Goal: Task Accomplishment & Management: Manage account settings

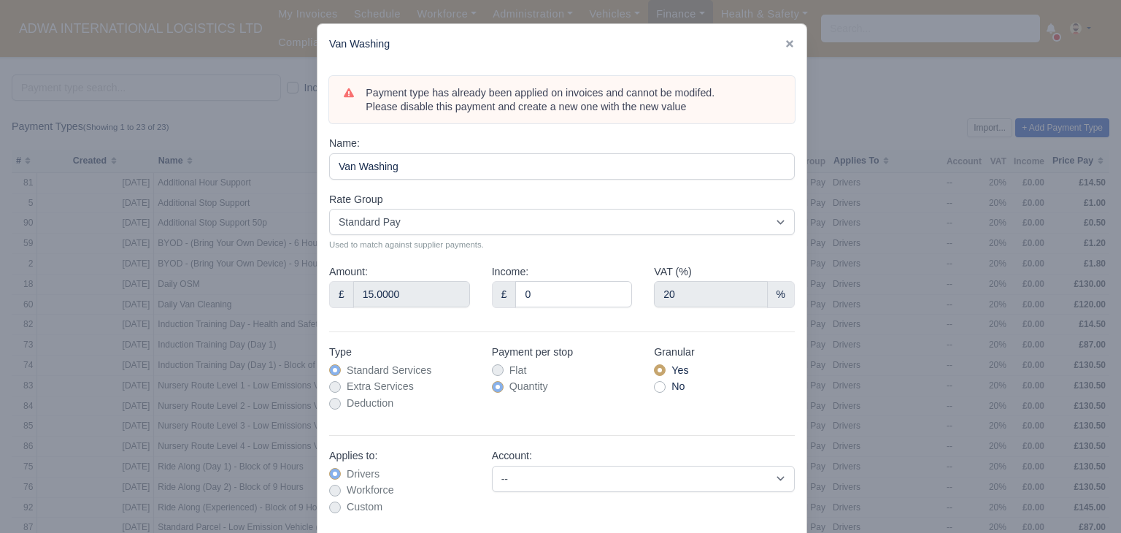
select select "standard"
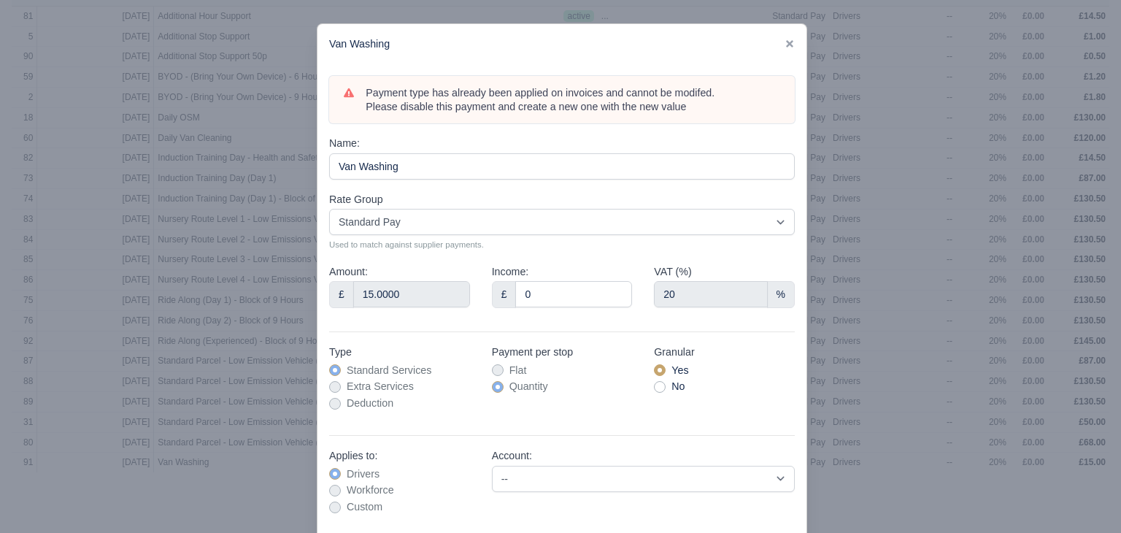
scroll to position [69, 0]
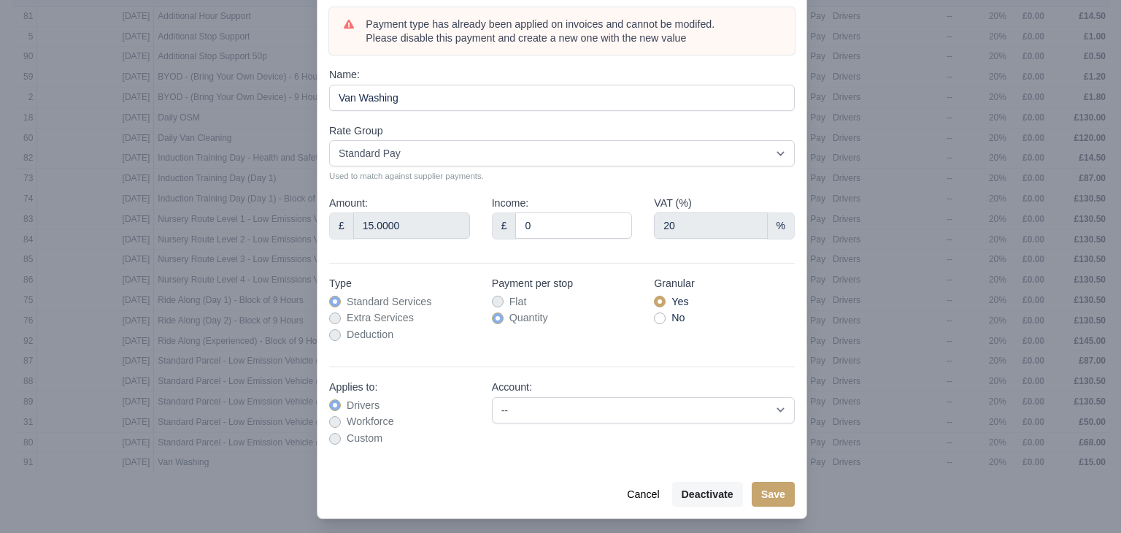
click at [796, 129] on div "Payment type has already been applied on invoices and cannot be modifed. Please…" at bounding box center [562, 233] width 489 height 475
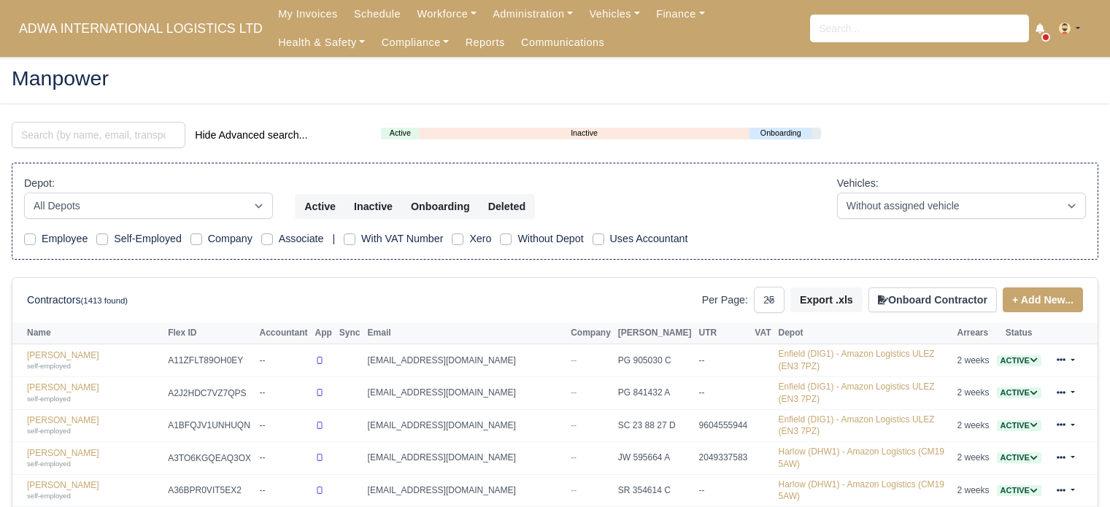
select select "25"
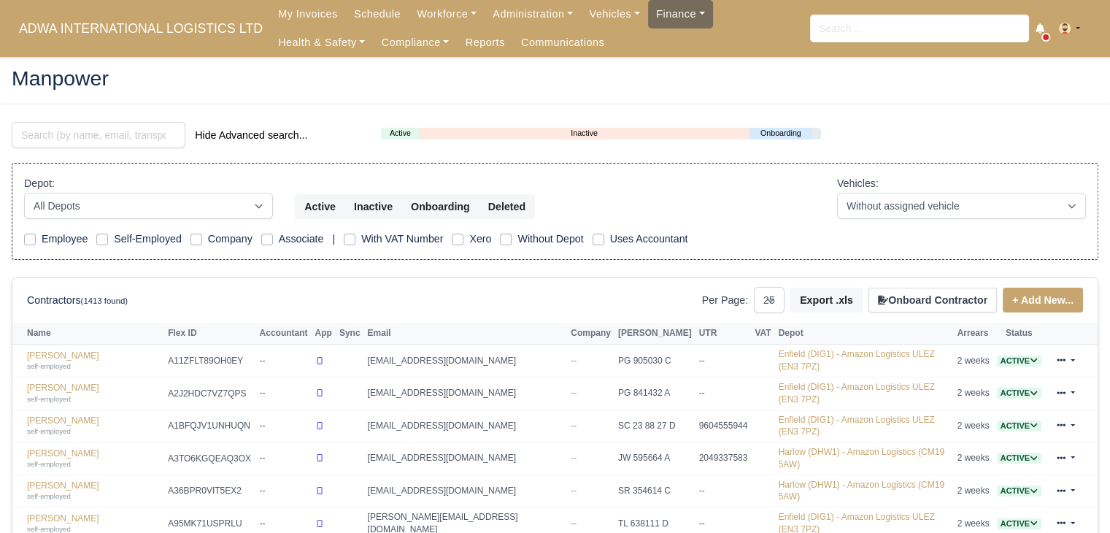
click at [656, 23] on link "Finance" at bounding box center [680, 14] width 65 height 28
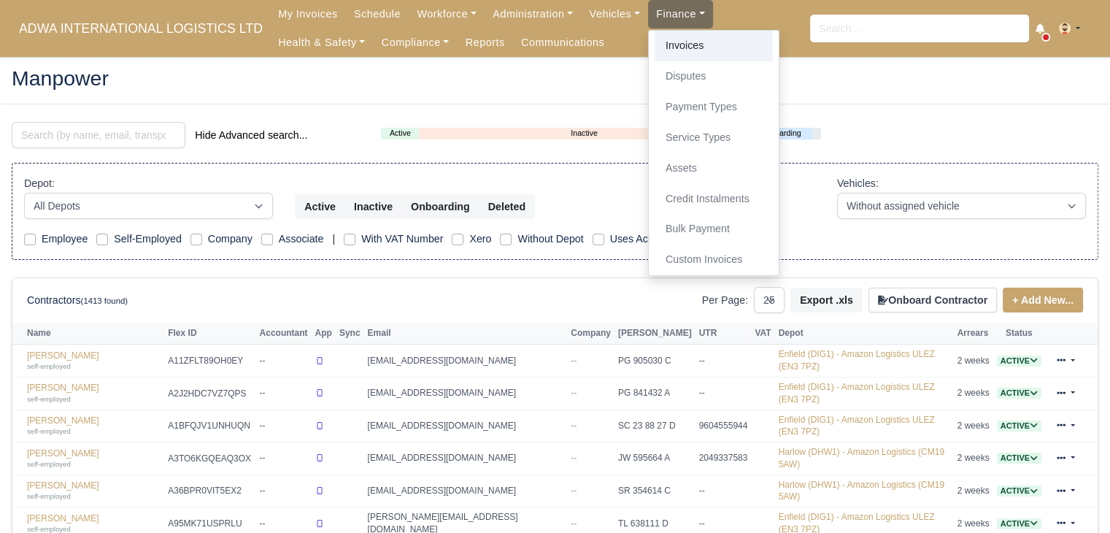
click at [655, 46] on link "Invoices" at bounding box center [714, 46] width 118 height 31
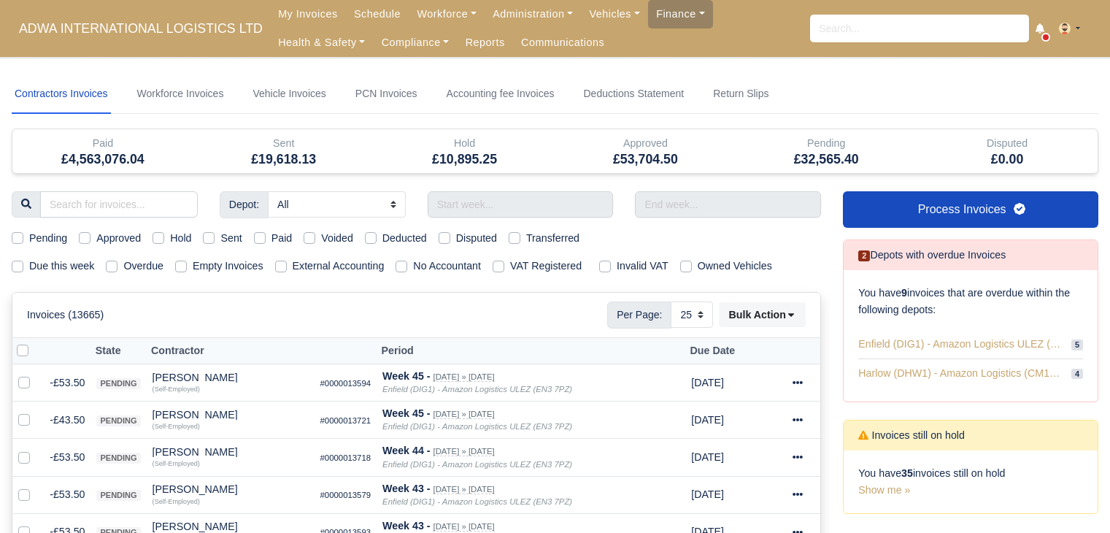
select select "25"
click at [170, 231] on label "Hold" at bounding box center [180, 238] width 21 height 17
click at [155, 231] on input "Hold" at bounding box center [159, 236] width 12 height 12
checkbox input "true"
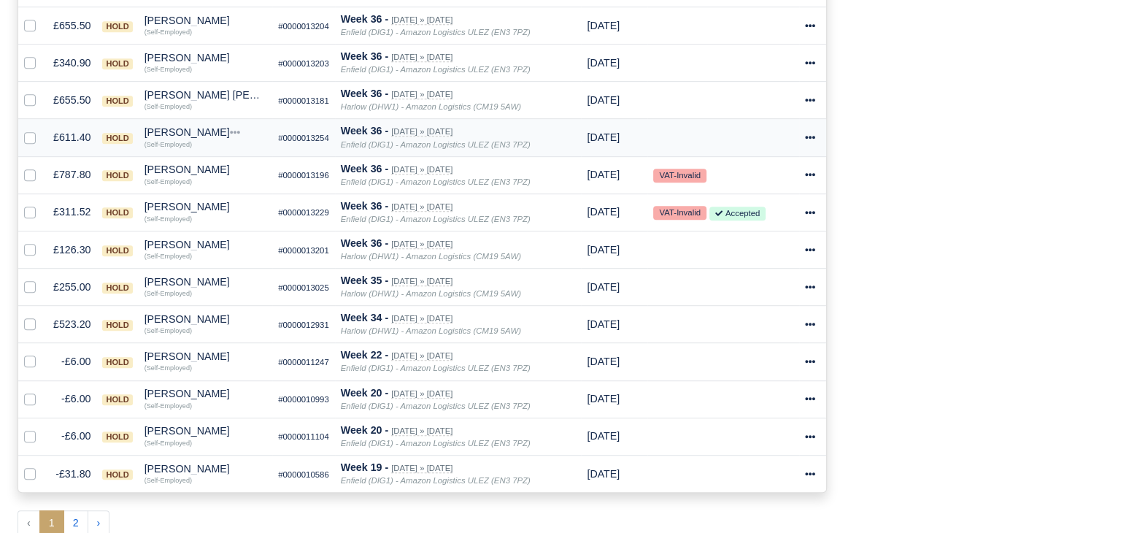
scroll to position [806, 0]
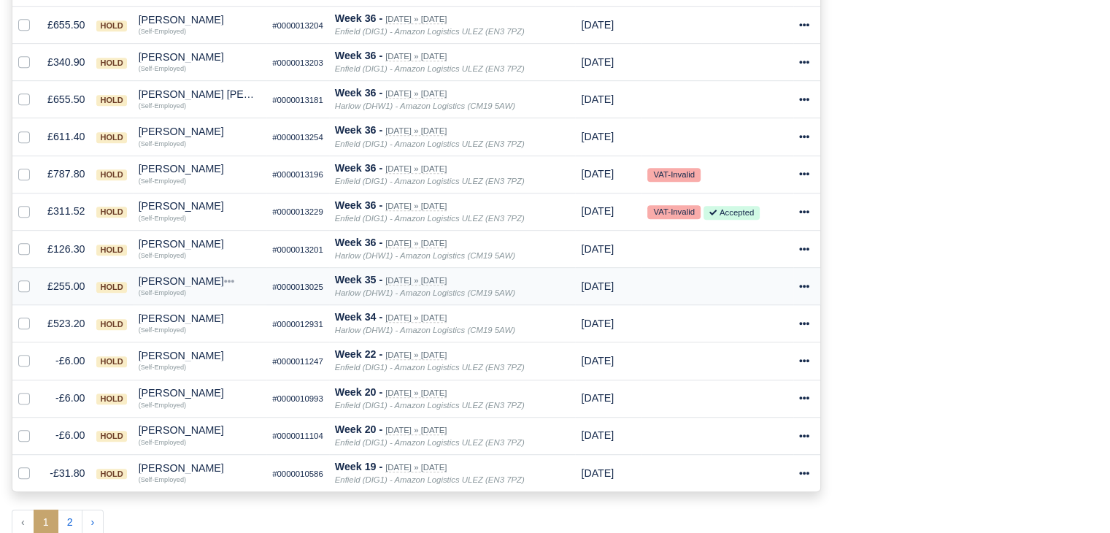
click at [229, 276] on div "Mansor Mohamed Yusoff" at bounding box center [200, 281] width 122 height 10
click at [186, 276] on div "Mansor Mohamed Yusoff" at bounding box center [200, 281] width 122 height 10
click at [196, 276] on div "Mansor Mohamed Yusoff" at bounding box center [200, 281] width 122 height 10
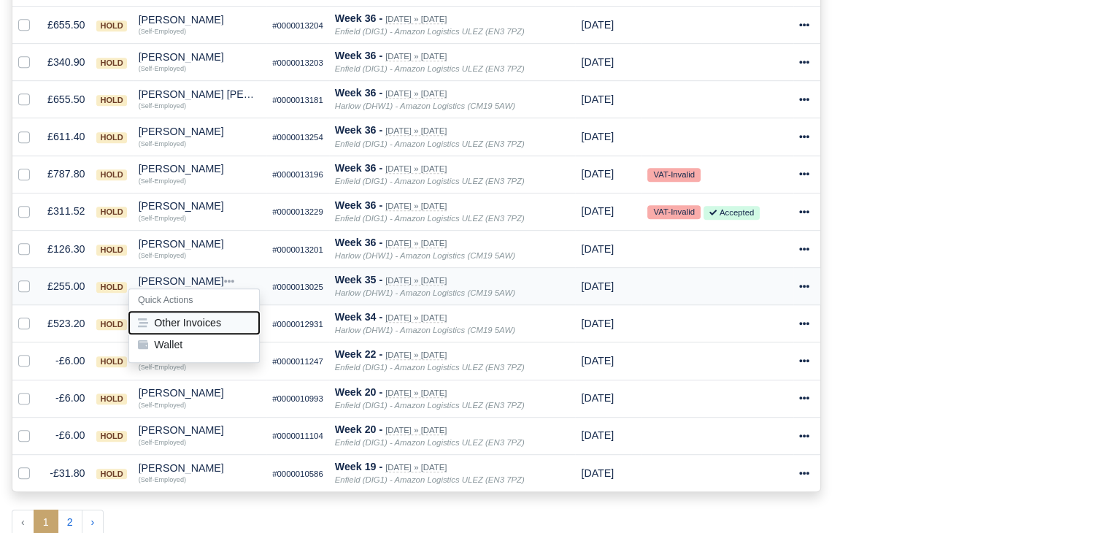
click at [214, 317] on button "Other Invoices" at bounding box center [194, 323] width 130 height 22
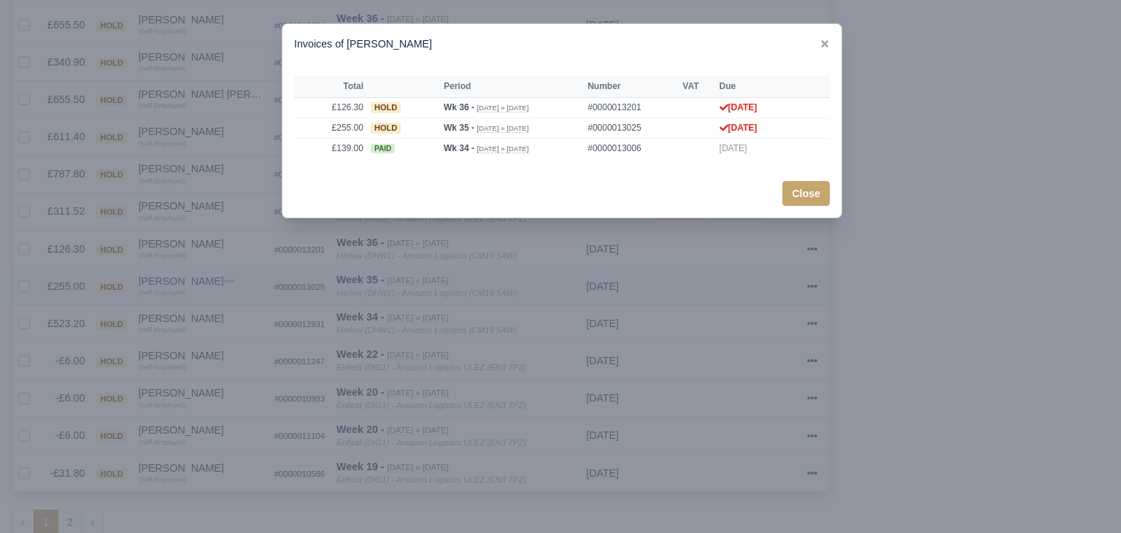
click at [214, 317] on div at bounding box center [560, 266] width 1121 height 533
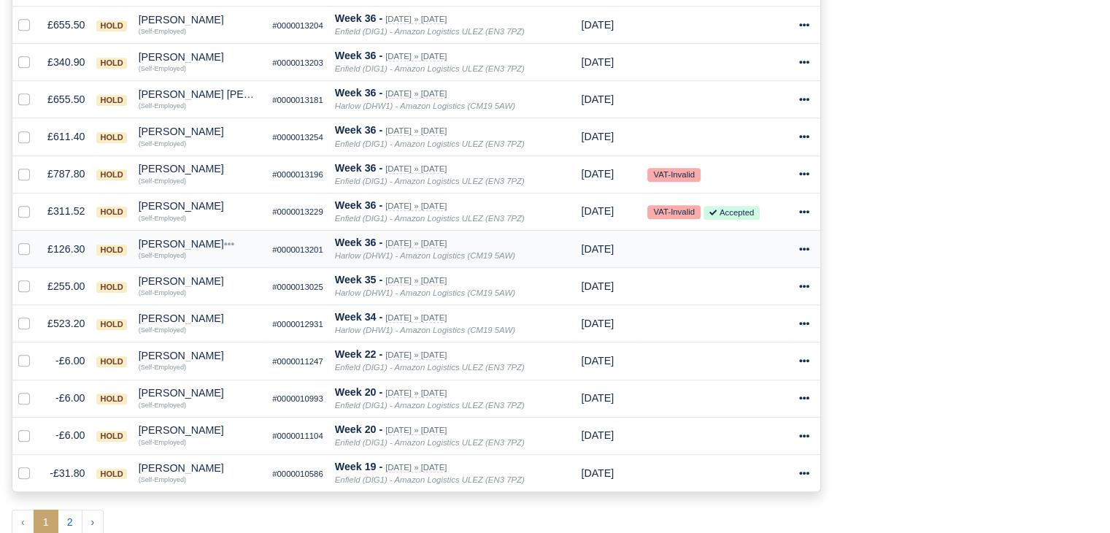
click at [200, 258] on td "Mansor Mohamed Yusoff Quick Actions Other Invoices Wallet (Self-Employed)" at bounding box center [200, 248] width 134 height 37
click at [200, 276] on div "Mansor Mohamed Yusoff" at bounding box center [200, 281] width 122 height 10
click at [221, 334] on button "Wallet" at bounding box center [194, 345] width 130 height 22
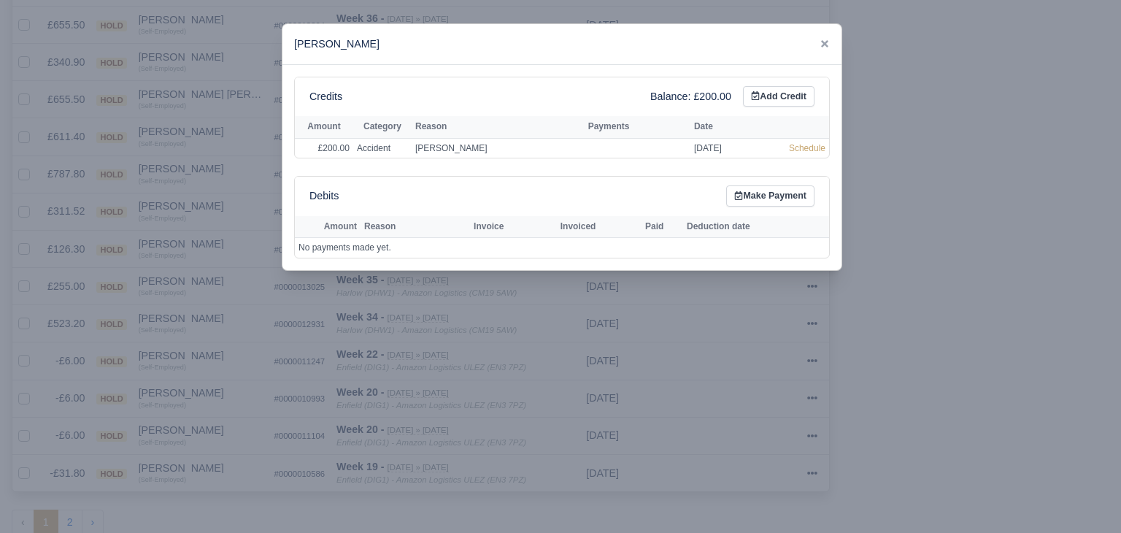
click at [233, 302] on div at bounding box center [560, 266] width 1121 height 533
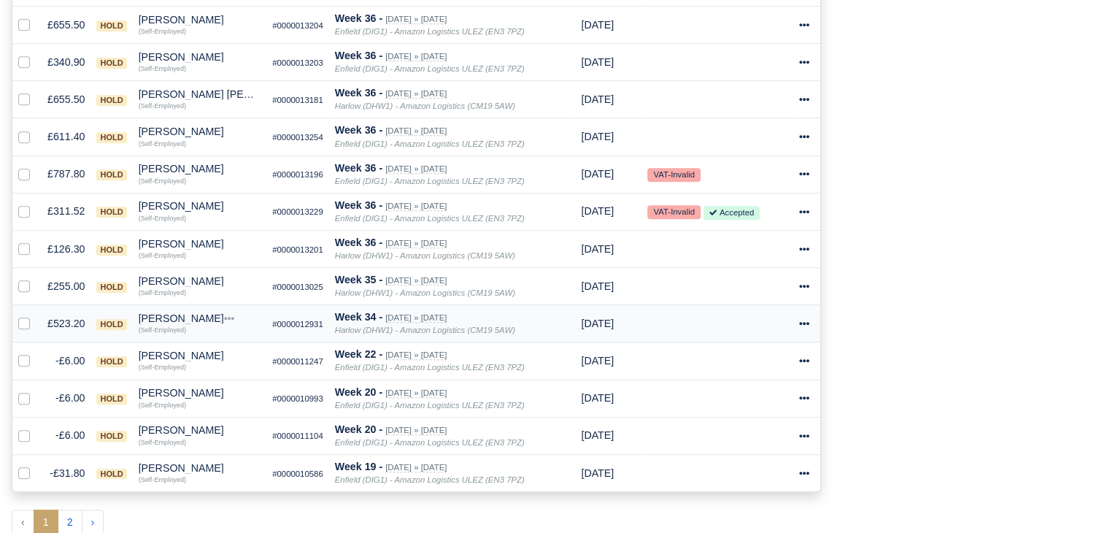
click at [196, 323] on div "(Self-Employed)" at bounding box center [200, 328] width 122 height 10
click at [218, 313] on div "Olutayo Oluyomi Olubajo" at bounding box center [200, 318] width 122 height 10
click at [209, 293] on td "Mansor Mohamed Yusoff Quick Actions Other Invoices Wallet (Self-Employed)" at bounding box center [200, 286] width 134 height 37
click at [217, 276] on div "Mansor Mohamed Yusoff" at bounding box center [200, 281] width 122 height 10
click at [212, 339] on button "Wallet" at bounding box center [194, 345] width 130 height 22
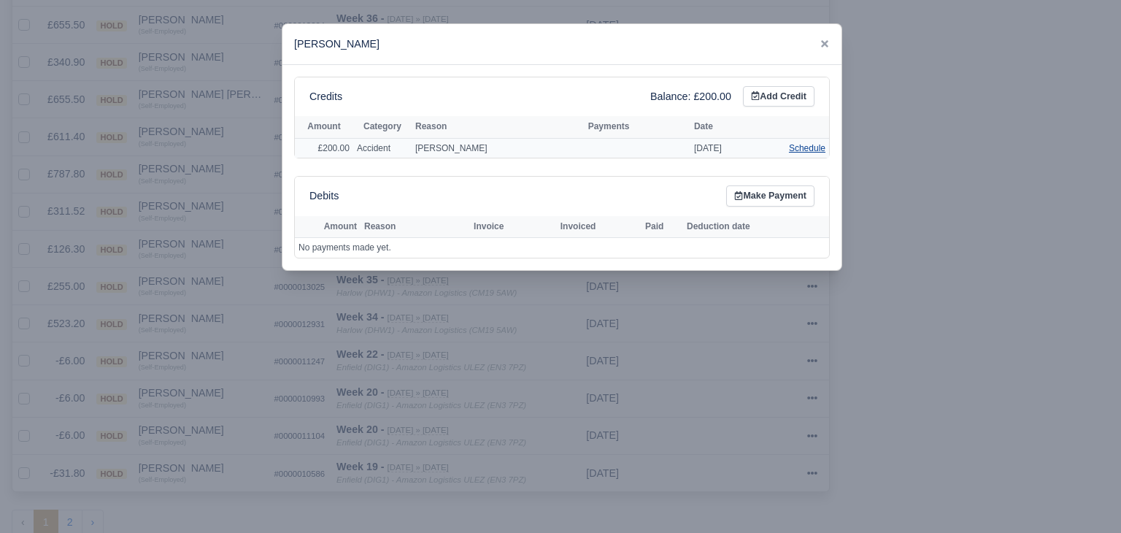
click at [796, 144] on link "Schedule" at bounding box center [807, 148] width 37 height 10
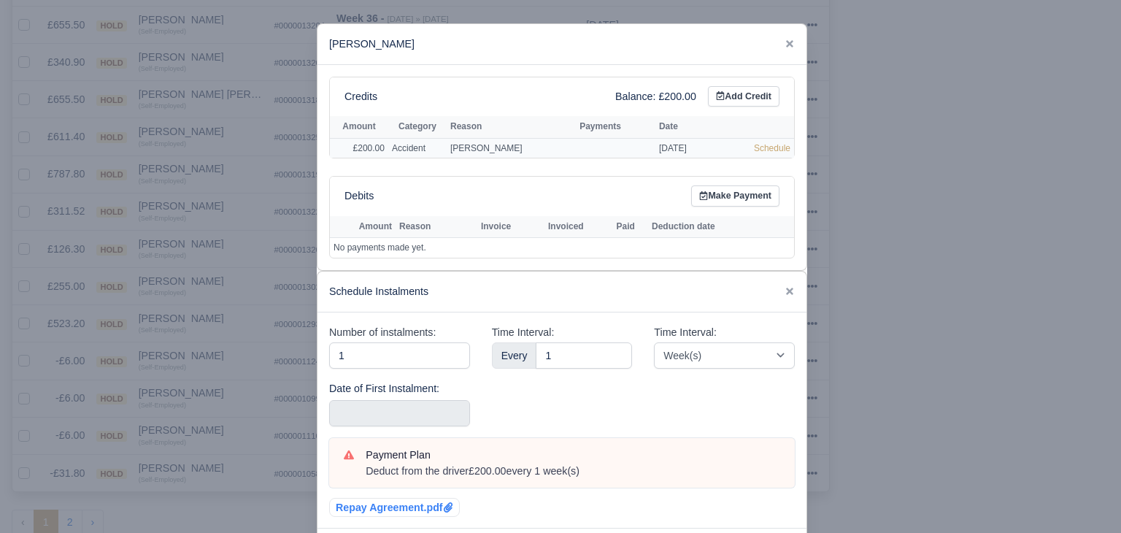
click at [742, 145] on td "Sep 18, 2025" at bounding box center [703, 148] width 95 height 20
click at [764, 147] on link "Schedule" at bounding box center [772, 148] width 37 height 10
click at [383, 410] on input "Use the arrow keys to pick a date" at bounding box center [399, 413] width 141 height 26
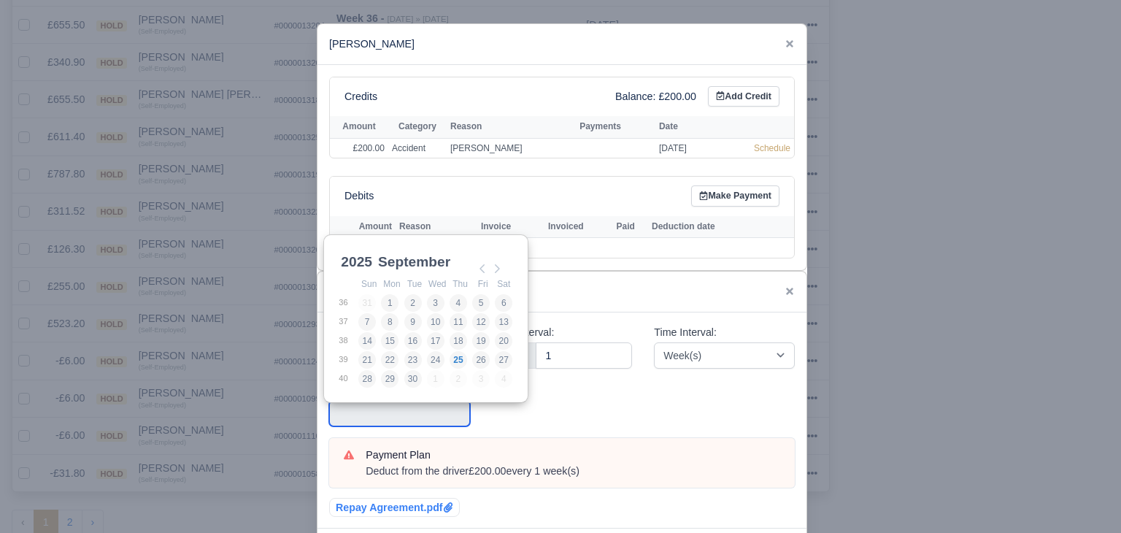
click at [513, 302] on div "2025 1960 1961 1962 1963 1964 1965 1966 1967 1968 1969 1970 1971 1972 1973 1974…" at bounding box center [425, 318] width 204 height 169
type input "2025-09-06"
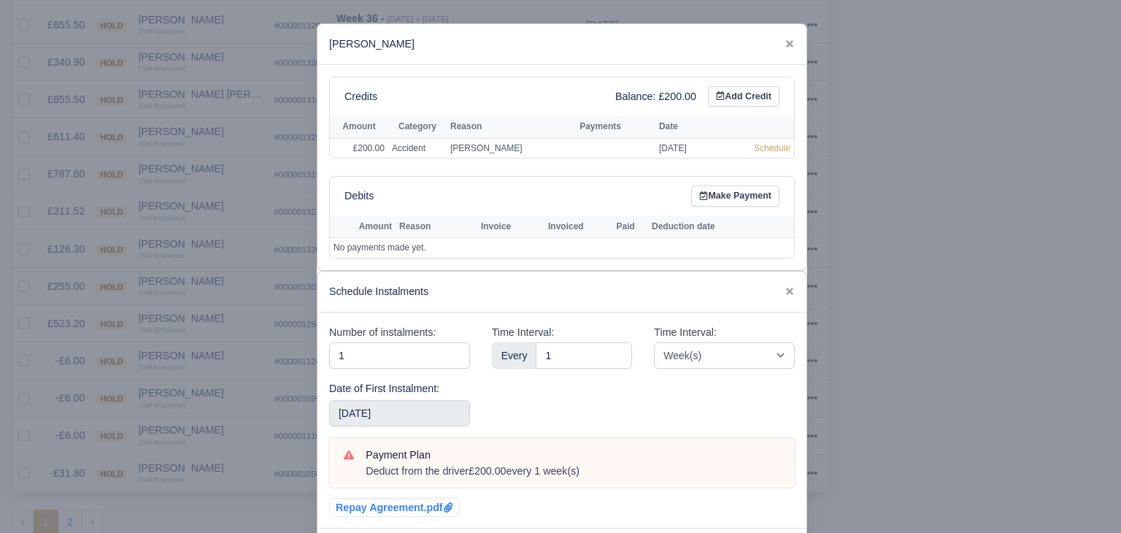
scroll to position [66, 0]
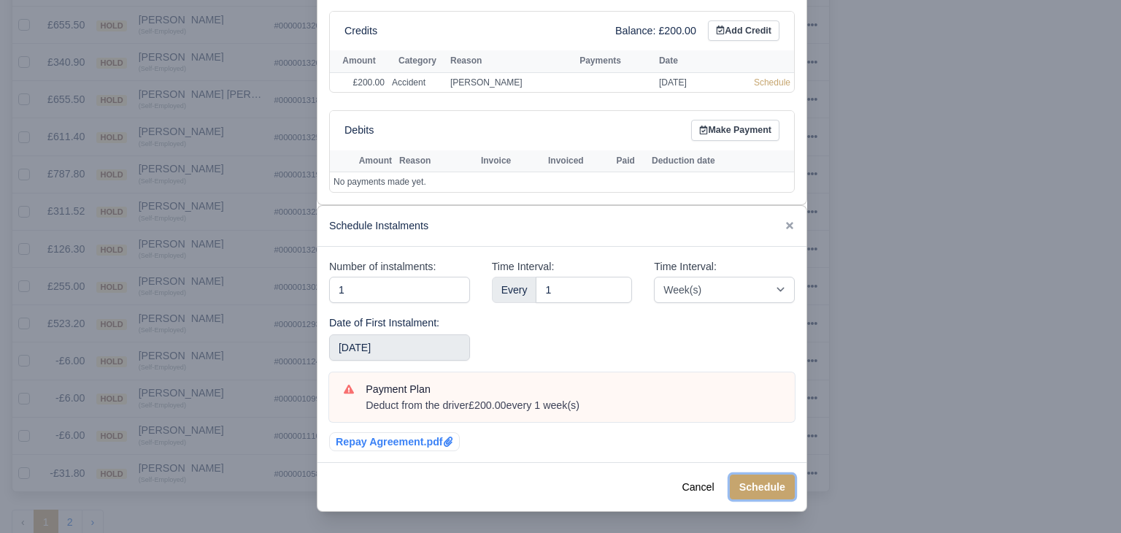
click at [756, 495] on button "Schedule" at bounding box center [762, 487] width 65 height 25
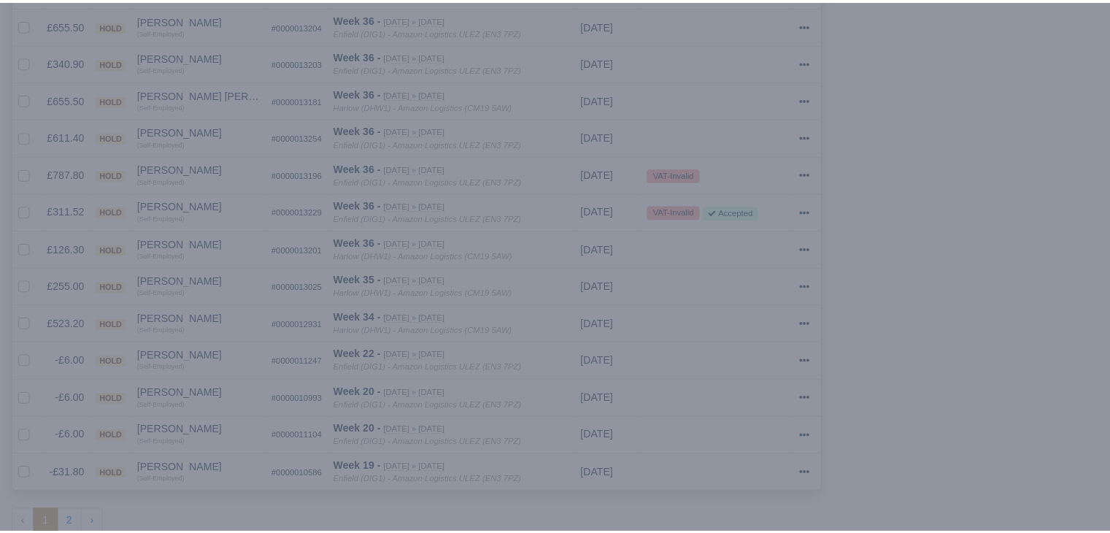
scroll to position [0, 0]
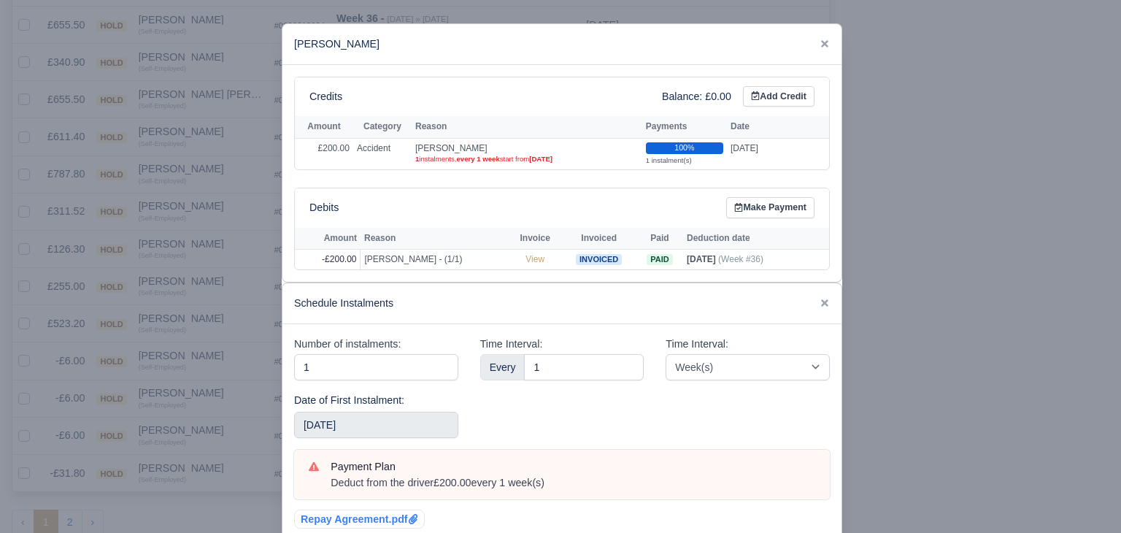
click at [167, 296] on div at bounding box center [560, 266] width 1121 height 533
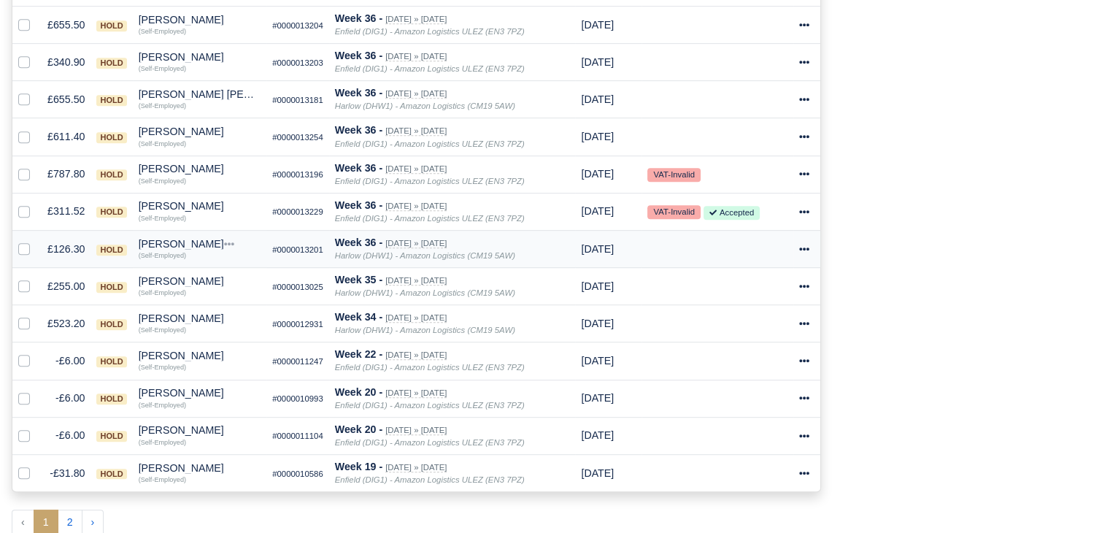
click at [199, 239] on div "Mansor Mohamed Yusoff" at bounding box center [200, 244] width 122 height 10
click at [199, 274] on button "Other Invoices" at bounding box center [194, 285] width 130 height 22
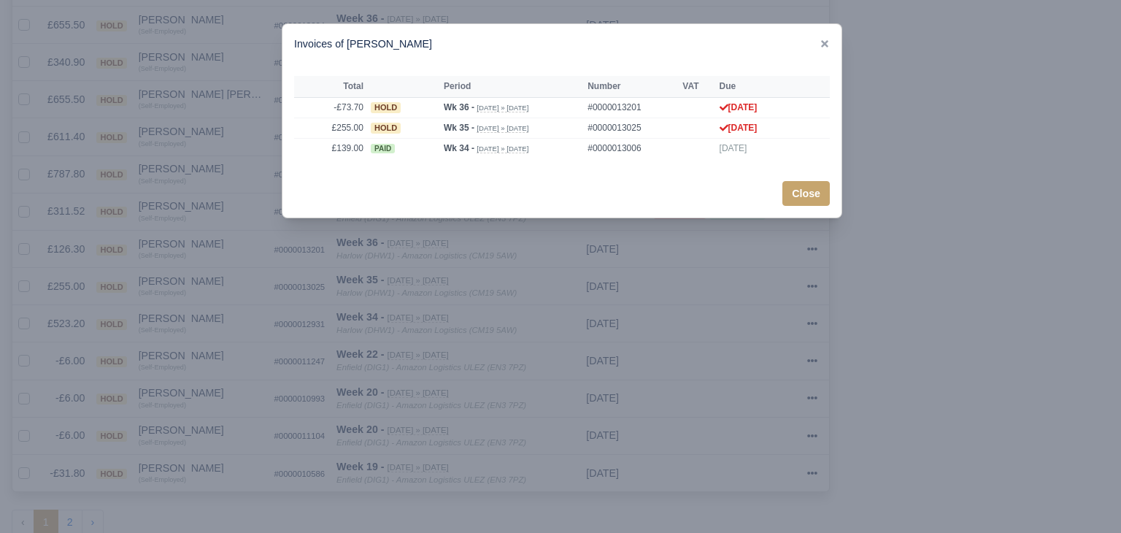
click at [469, 307] on div at bounding box center [560, 266] width 1121 height 533
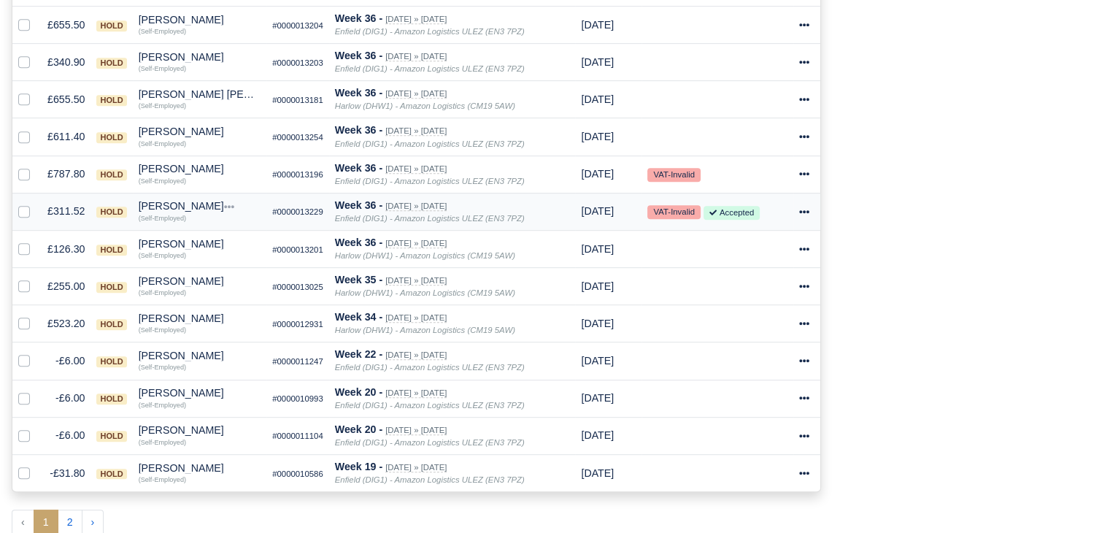
click at [161, 205] on div "Liban Hassan Adan" at bounding box center [200, 206] width 122 height 10
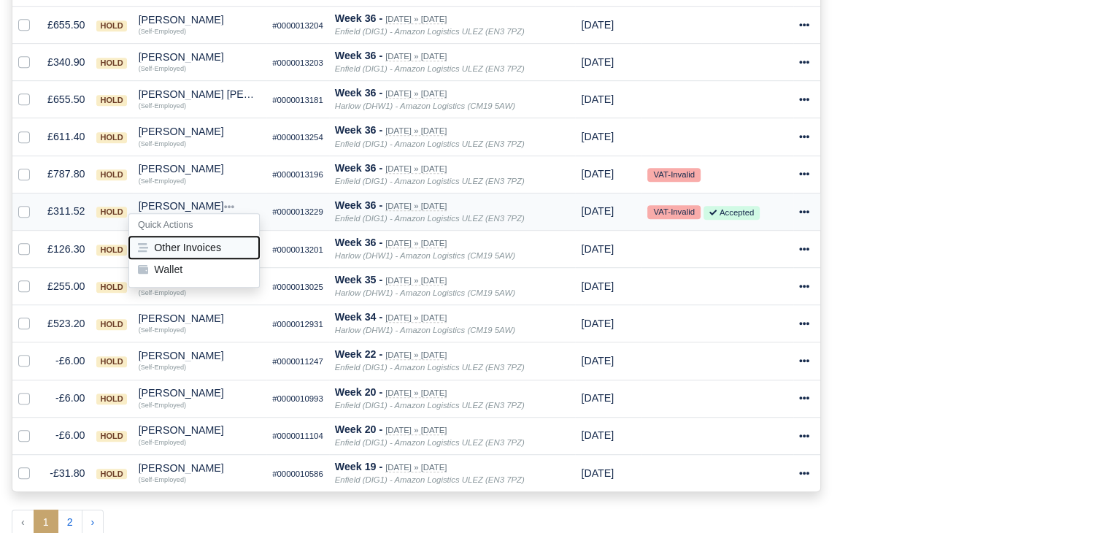
click at [202, 237] on button "Other Invoices" at bounding box center [194, 248] width 130 height 22
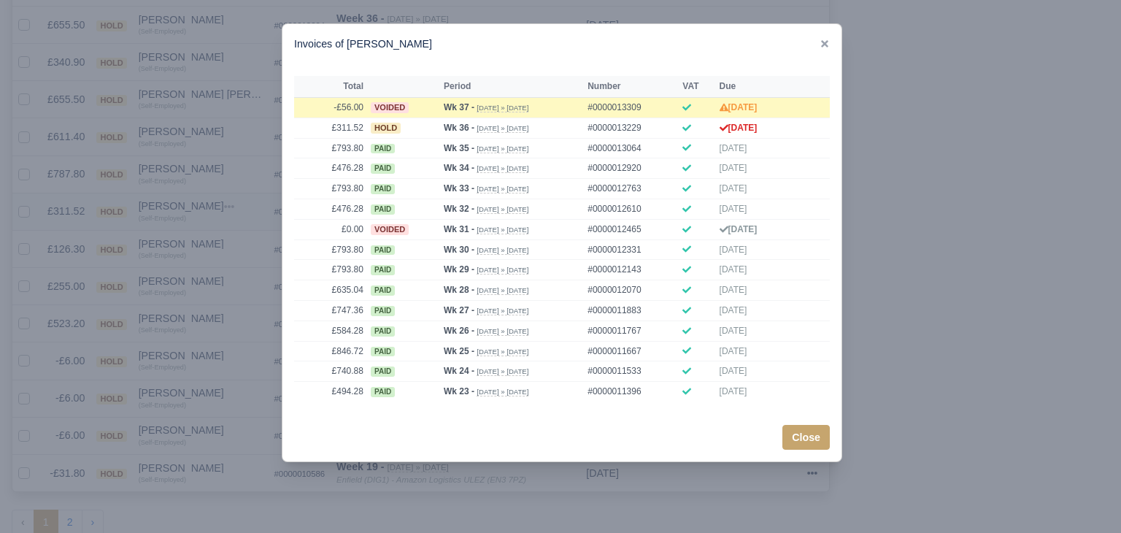
click at [202, 235] on div at bounding box center [560, 266] width 1121 height 533
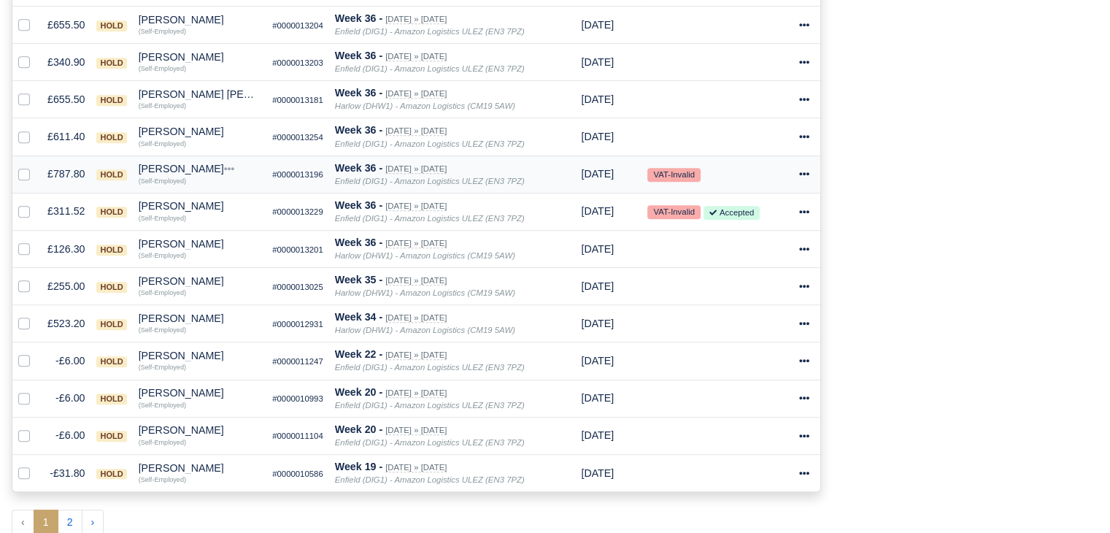
click at [191, 165] on div "Jean Joel Banbuck" at bounding box center [200, 169] width 122 height 10
click at [207, 199] on button "Other Invoices" at bounding box center [194, 210] width 130 height 22
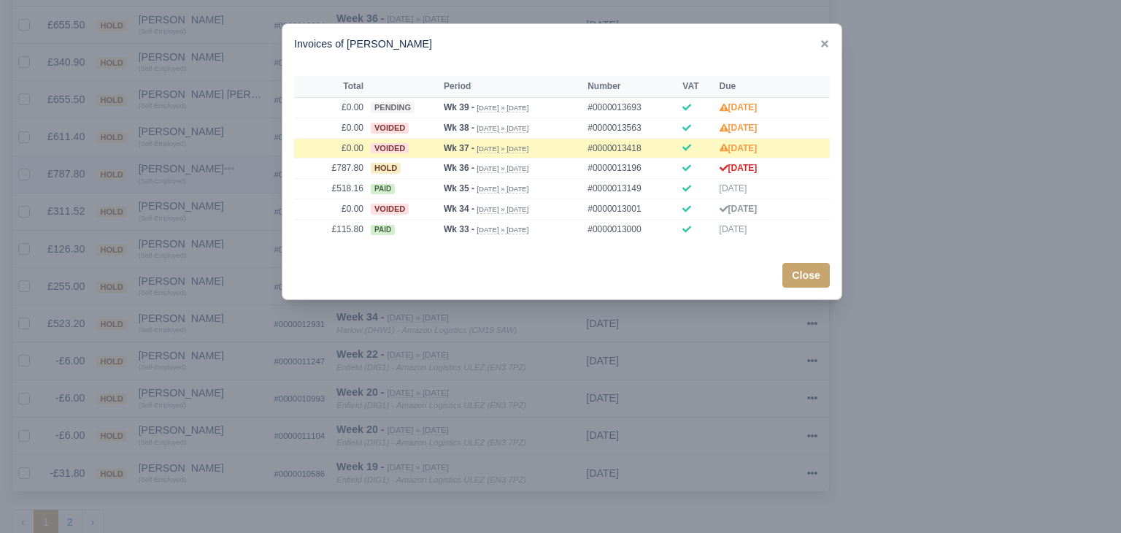
click at [207, 194] on div at bounding box center [560, 266] width 1121 height 533
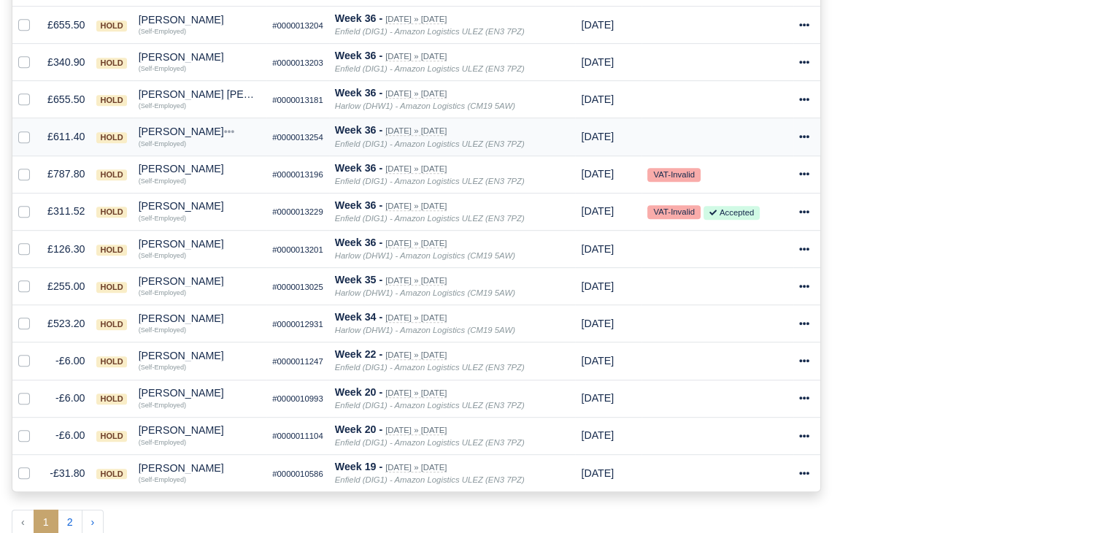
click at [178, 132] on div "Declan Tuite" at bounding box center [200, 131] width 122 height 10
click at [197, 176] on button "Other Invoices" at bounding box center [194, 173] width 130 height 22
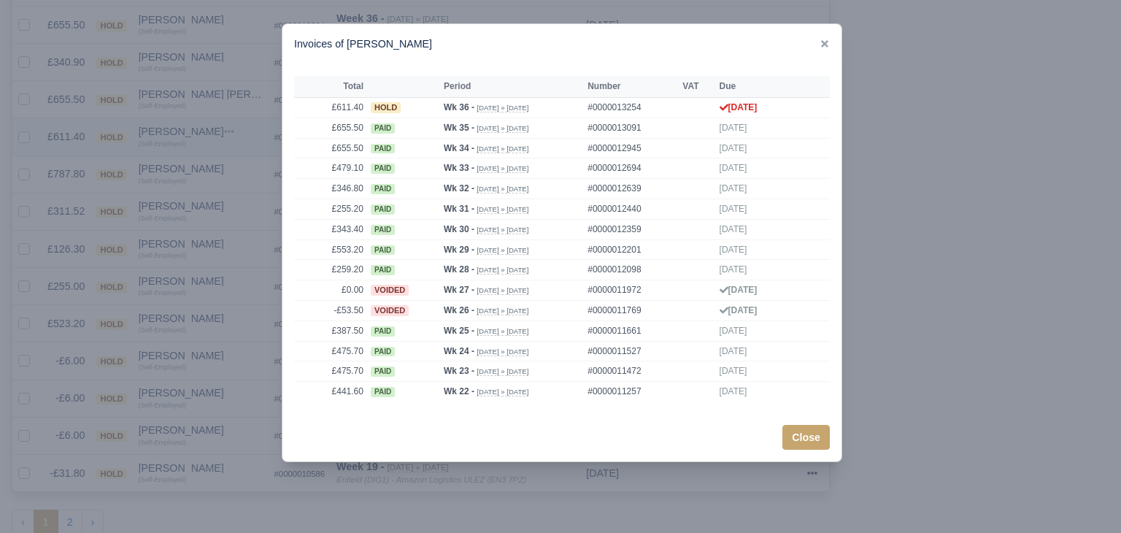
click at [197, 176] on div at bounding box center [560, 266] width 1121 height 533
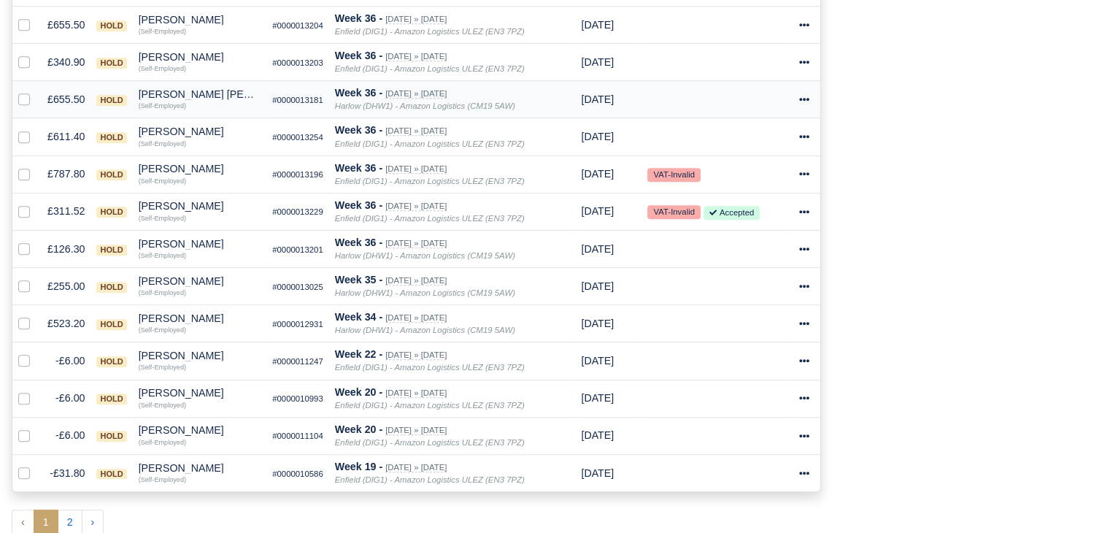
click at [172, 89] on div "Bradley John May" at bounding box center [200, 94] width 122 height 10
click at [196, 117] on h6 "Quick Actions" at bounding box center [194, 113] width 130 height 23
click at [185, 82] on td "Bradley John May Quick Actions Other Invoices Wallet (Self-Employed)" at bounding box center [200, 99] width 134 height 37
click at [188, 95] on div "Bradley John May" at bounding box center [200, 94] width 122 height 10
click at [207, 128] on button "Other Invoices" at bounding box center [194, 136] width 130 height 22
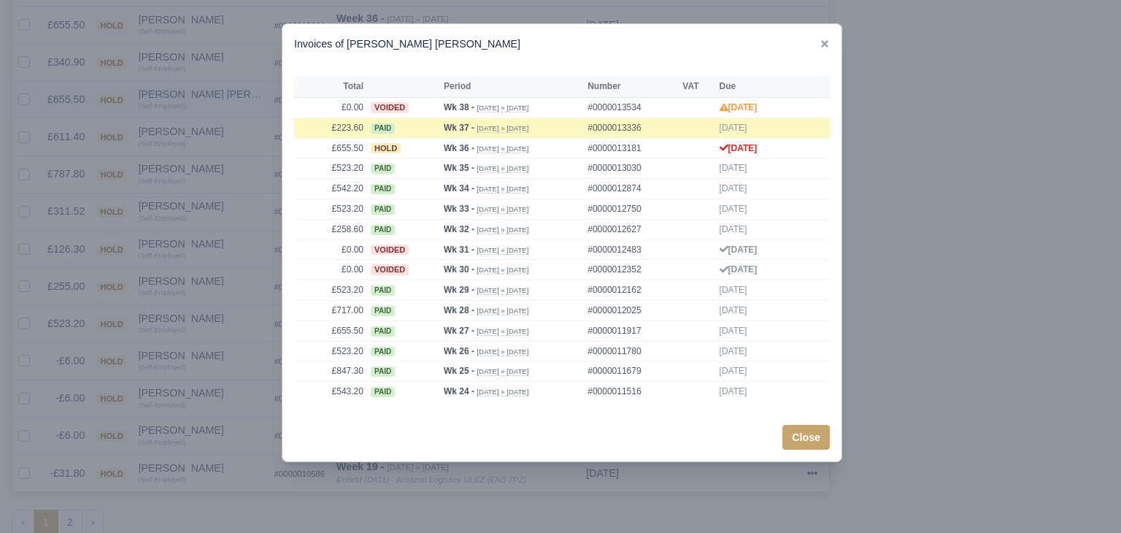
click at [207, 128] on div at bounding box center [560, 266] width 1121 height 533
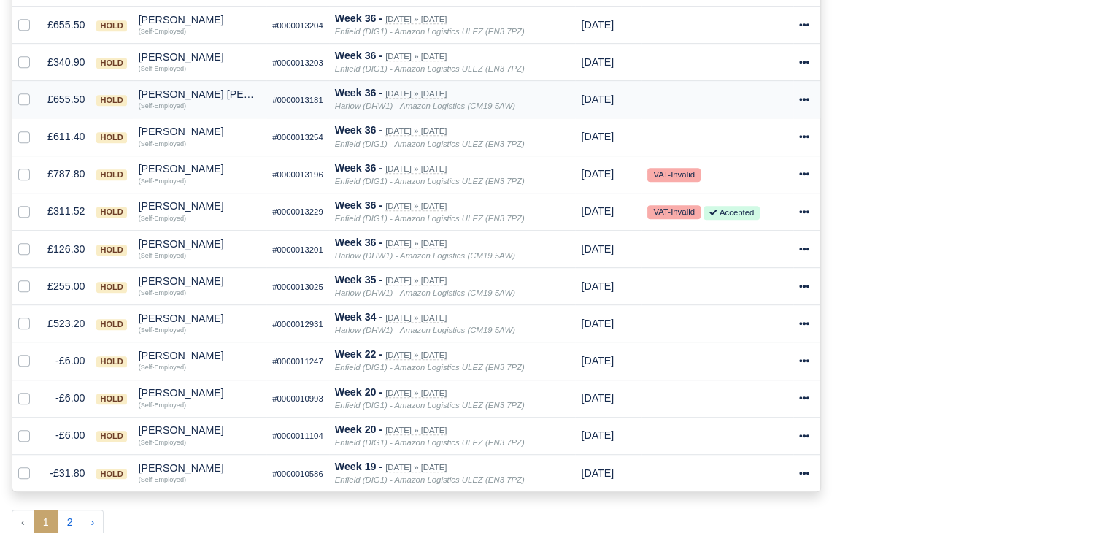
click at [204, 93] on div "Bradley John May" at bounding box center [200, 94] width 122 height 10
click at [201, 154] on button "Wallet" at bounding box center [194, 158] width 130 height 22
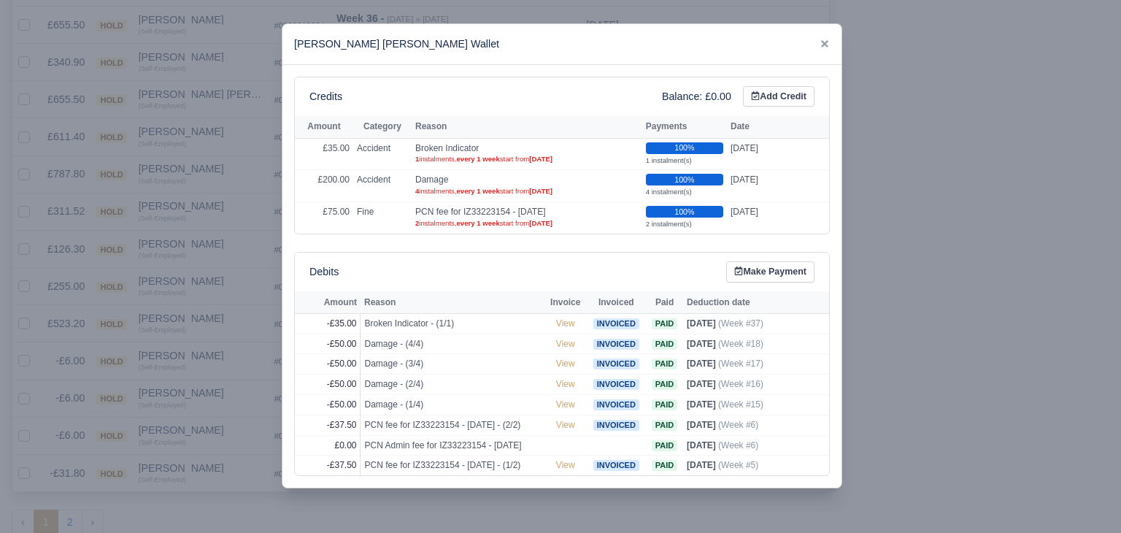
click at [119, 234] on div at bounding box center [560, 266] width 1121 height 533
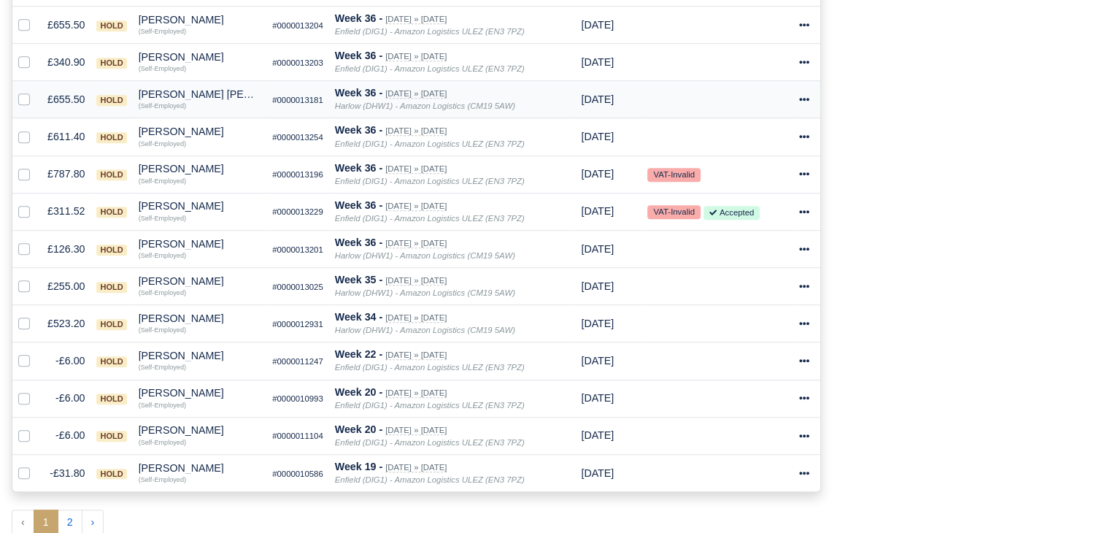
click at [184, 89] on div "Bradley John May" at bounding box center [200, 94] width 122 height 10
drag, startPoint x: 206, startPoint y: 110, endPoint x: 204, endPoint y: 132, distance: 22.7
click at [204, 132] on div "Quick Actions Other Invoices Wallet" at bounding box center [193, 138] width 131 height 74
click at [224, 132] on icon at bounding box center [229, 131] width 10 height 10
click at [169, 94] on div "Bradley John May" at bounding box center [200, 94] width 122 height 10
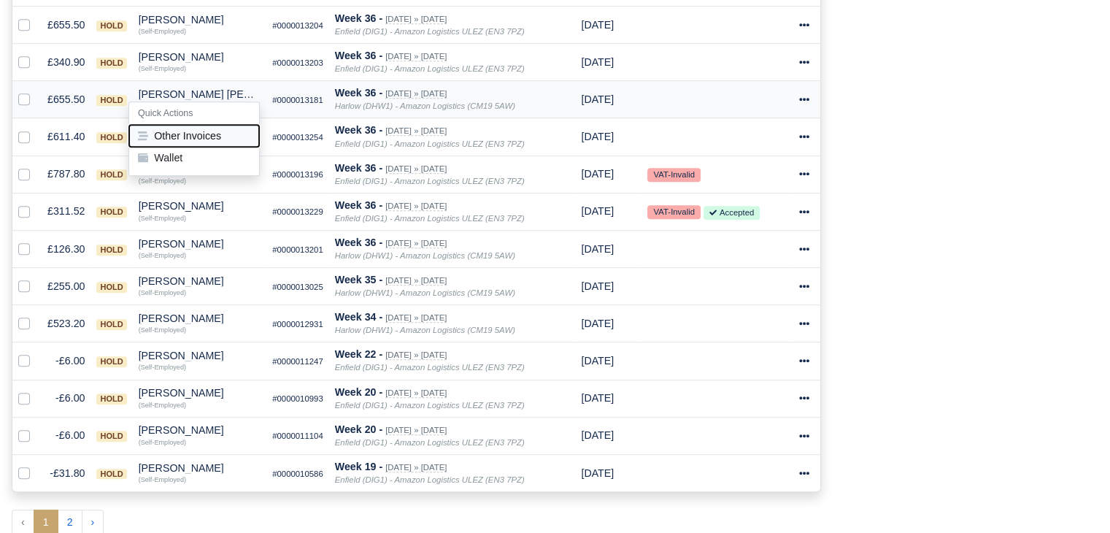
click at [187, 131] on button "Other Invoices" at bounding box center [194, 136] width 130 height 22
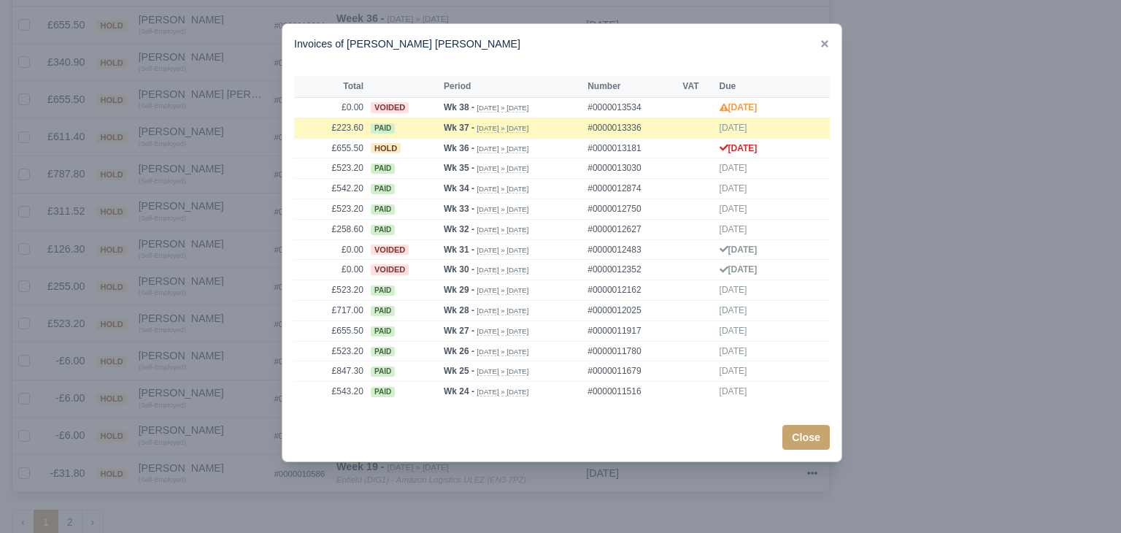
click at [213, 131] on div at bounding box center [560, 266] width 1121 height 533
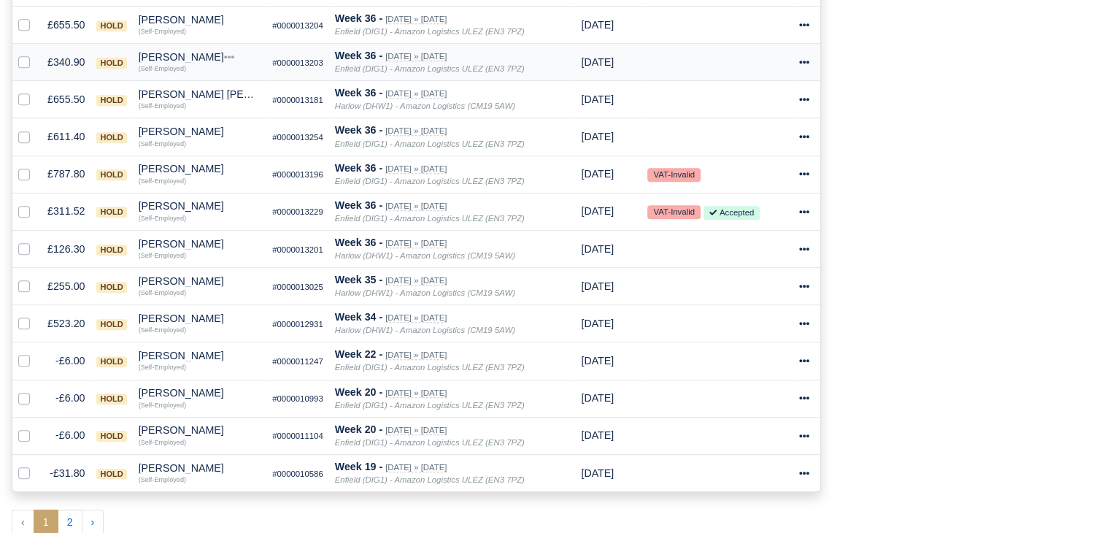
click at [174, 65] on small "(Self-Employed)" at bounding box center [162, 68] width 47 height 7
click at [166, 52] on div "Adam Mate" at bounding box center [200, 57] width 122 height 10
click at [185, 88] on button "Other Invoices" at bounding box center [194, 99] width 130 height 22
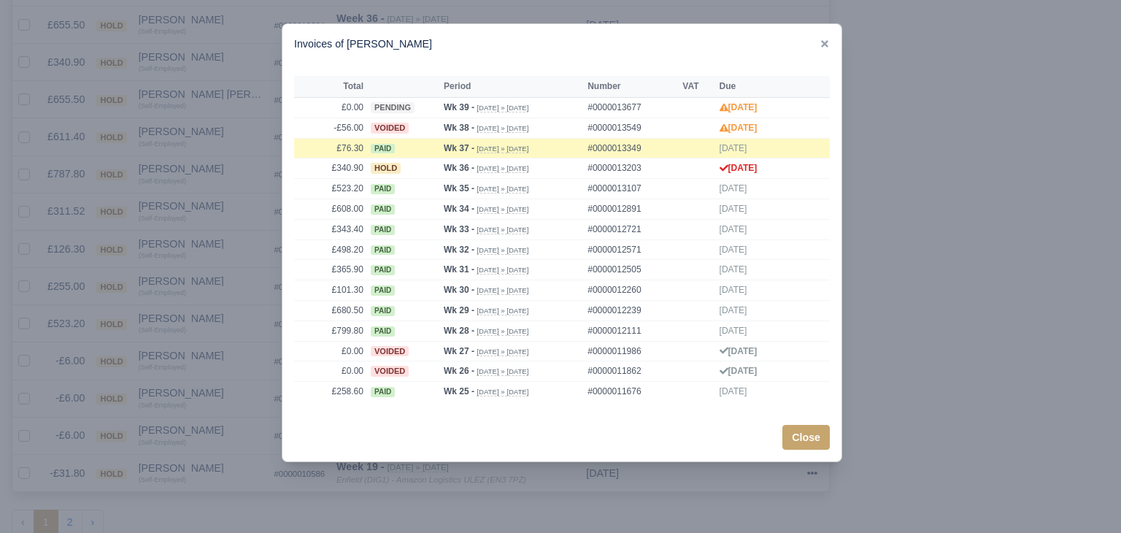
click at [266, 150] on div at bounding box center [560, 266] width 1121 height 533
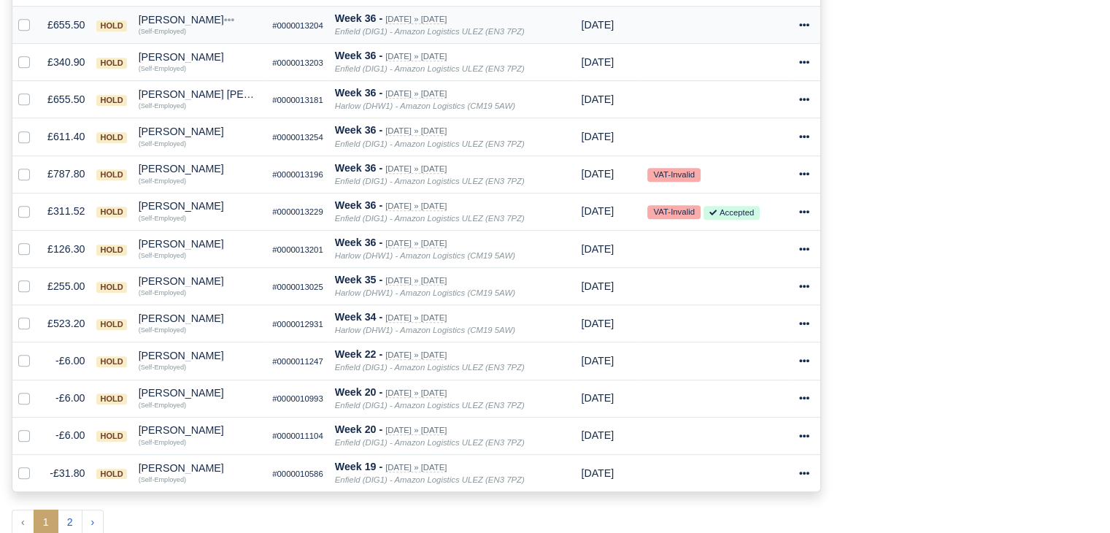
click at [192, 15] on div "Abdikafi Sharif" at bounding box center [200, 20] width 122 height 10
click at [193, 39] on h6 "Quick Actions" at bounding box center [194, 39] width 130 height 23
click at [175, 6] on td "Abdikafi Sharif Quick Actions Other Invoices Wallet (Self-Employed)" at bounding box center [200, 24] width 134 height 37
click at [175, 16] on div "Abdikafi Sharif" at bounding box center [200, 20] width 122 height 10
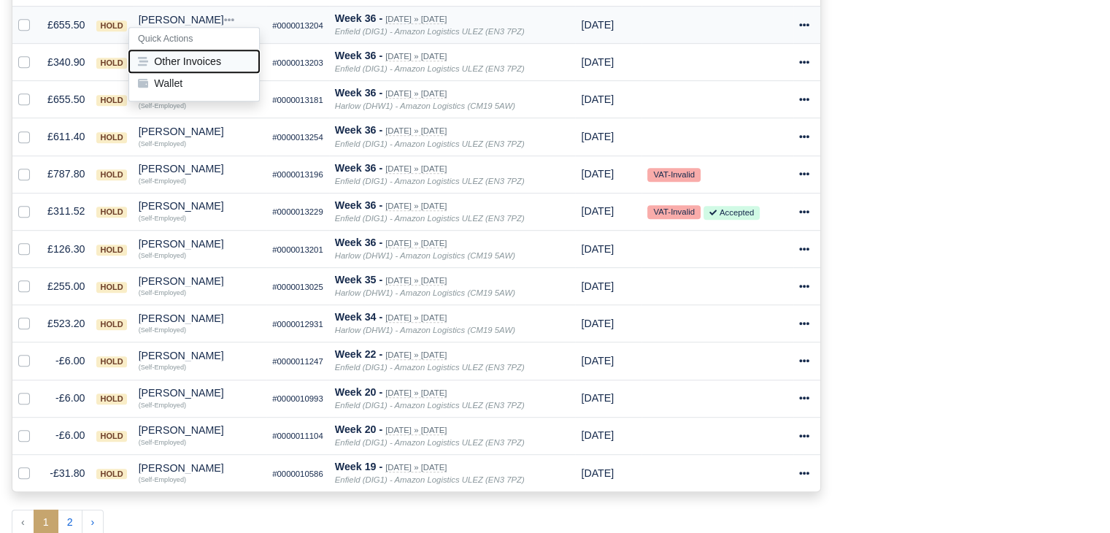
click at [190, 50] on button "Other Invoices" at bounding box center [194, 61] width 130 height 22
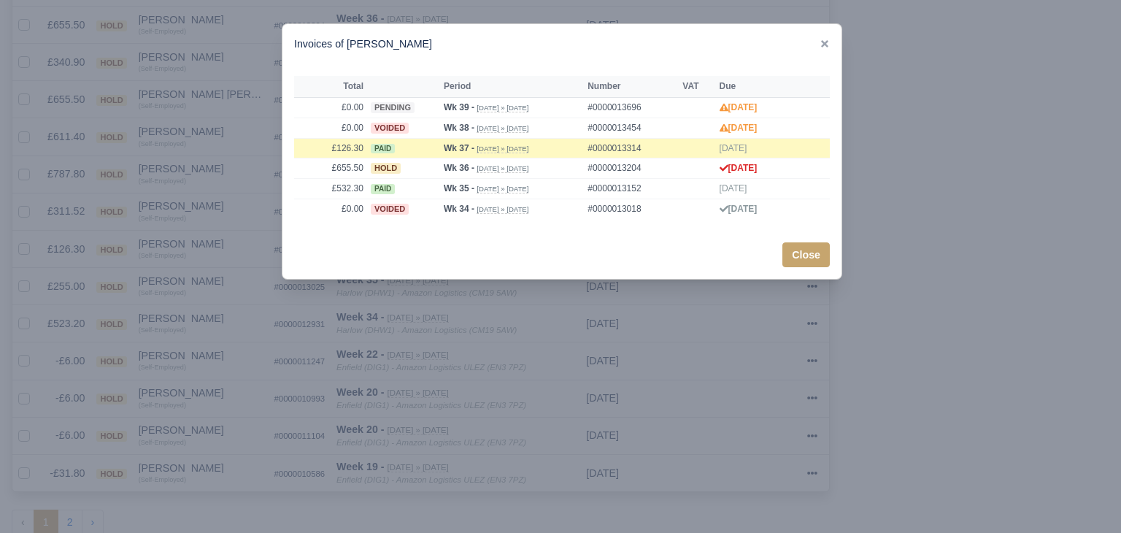
click at [220, 80] on div at bounding box center [560, 266] width 1121 height 533
